Goal: Check status: Check status

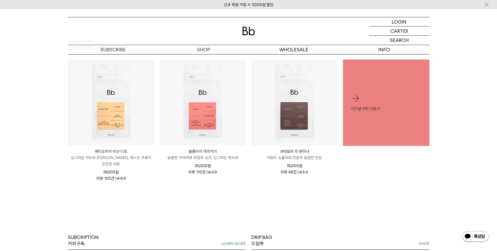
scroll to position [226, 0]
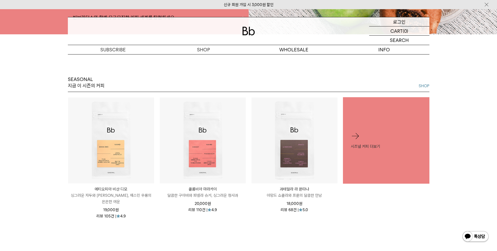
click at [396, 22] on p "로그인" at bounding box center [399, 21] width 13 height 9
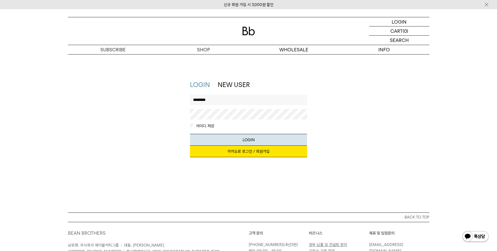
click at [190, 134] on button "LOGIN" at bounding box center [248, 140] width 117 height 12
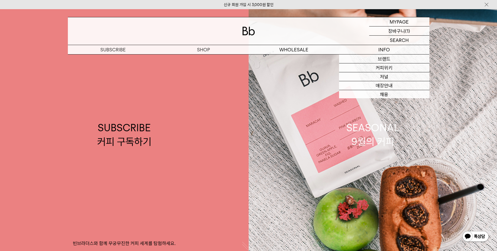
click at [394, 30] on p "장바구니" at bounding box center [396, 30] width 17 height 9
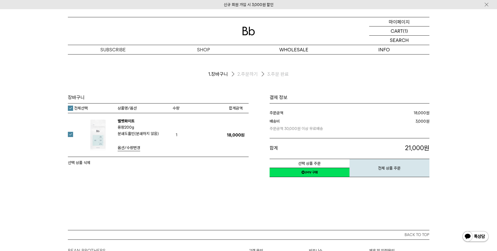
click at [399, 19] on p "마이페이지" at bounding box center [398, 21] width 21 height 9
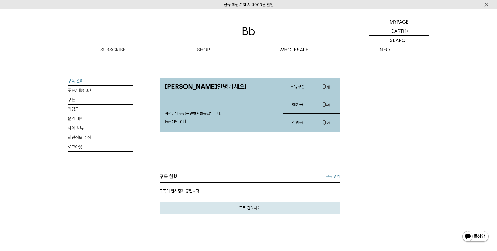
click at [77, 82] on link "구독 관리" at bounding box center [100, 80] width 65 height 9
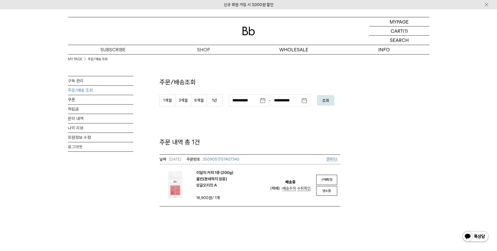
click at [292, 188] on span "배송추적" at bounding box center [289, 188] width 14 height 5
click at [387, 124] on div "**********" at bounding box center [248, 130] width 361 height 152
